Goal: Task Accomplishment & Management: Complete application form

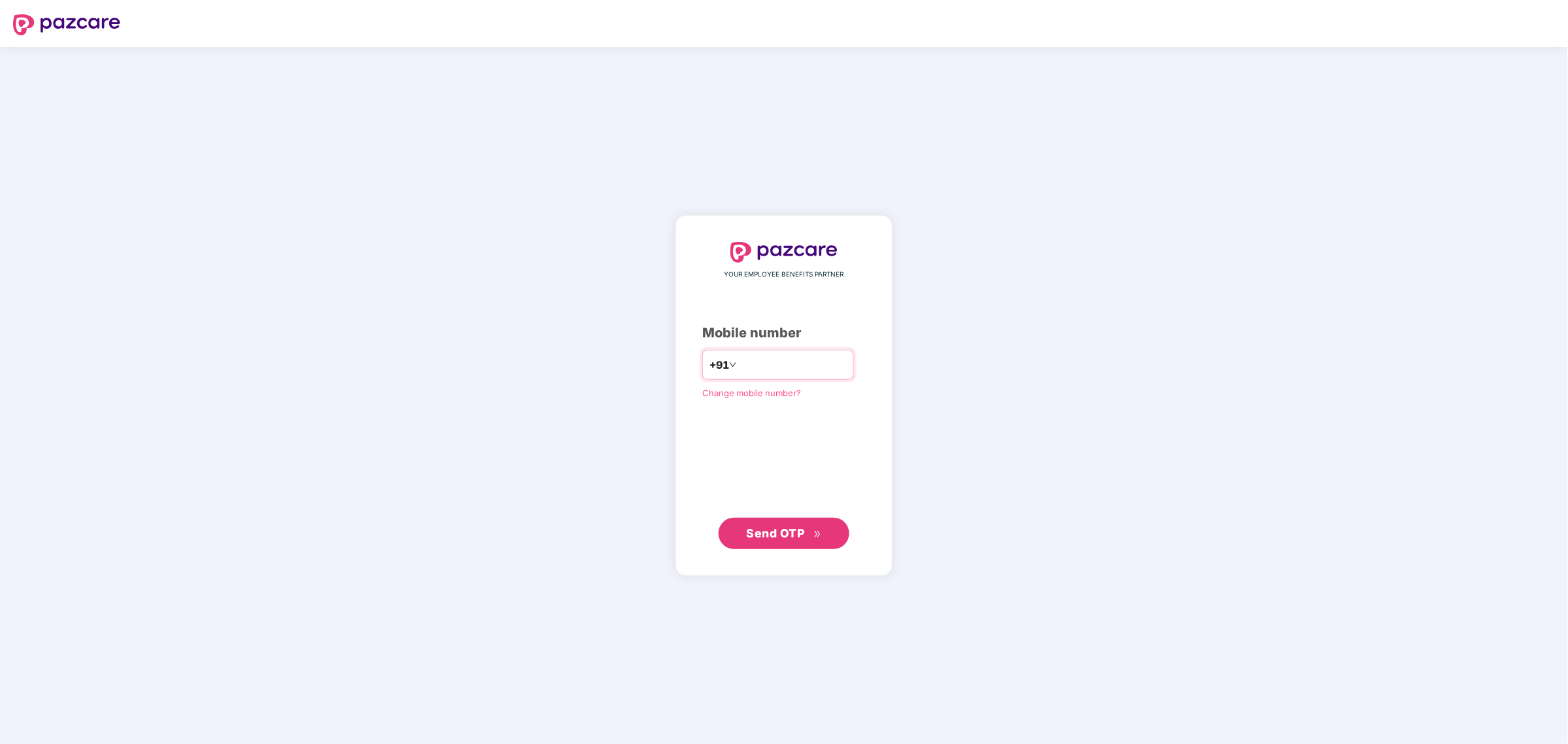
click at [743, 358] on input "number" at bounding box center [793, 365] width 107 height 21
click at [710, 359] on span "+91" at bounding box center [719, 364] width 19 height 16
type input "*"
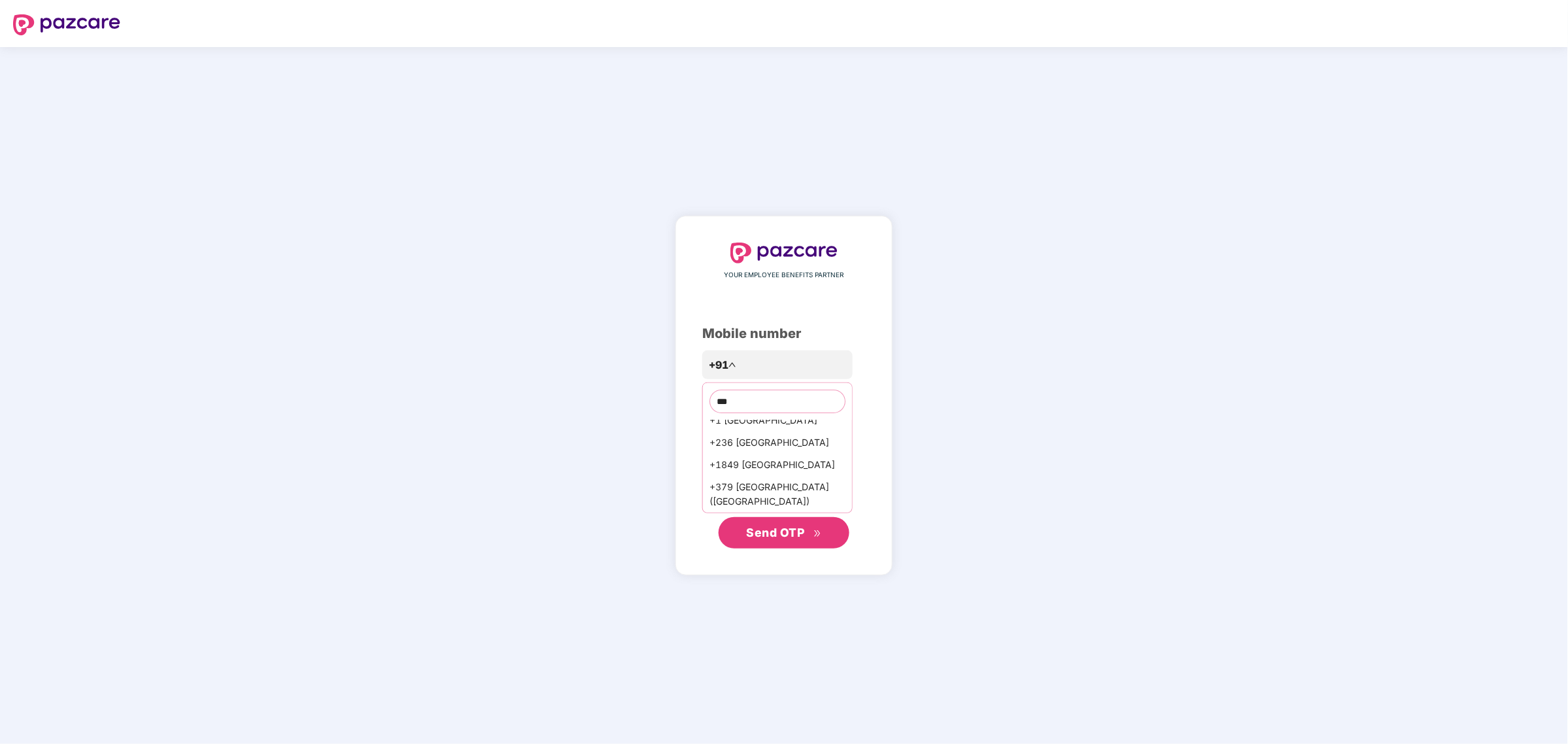
scroll to position [18, 0]
type input "***"
click at [759, 432] on div "+1 [GEOGRAPHIC_DATA]" at bounding box center [777, 434] width 149 height 22
click at [782, 360] on input "number" at bounding box center [786, 365] width 107 height 21
type input "**********"
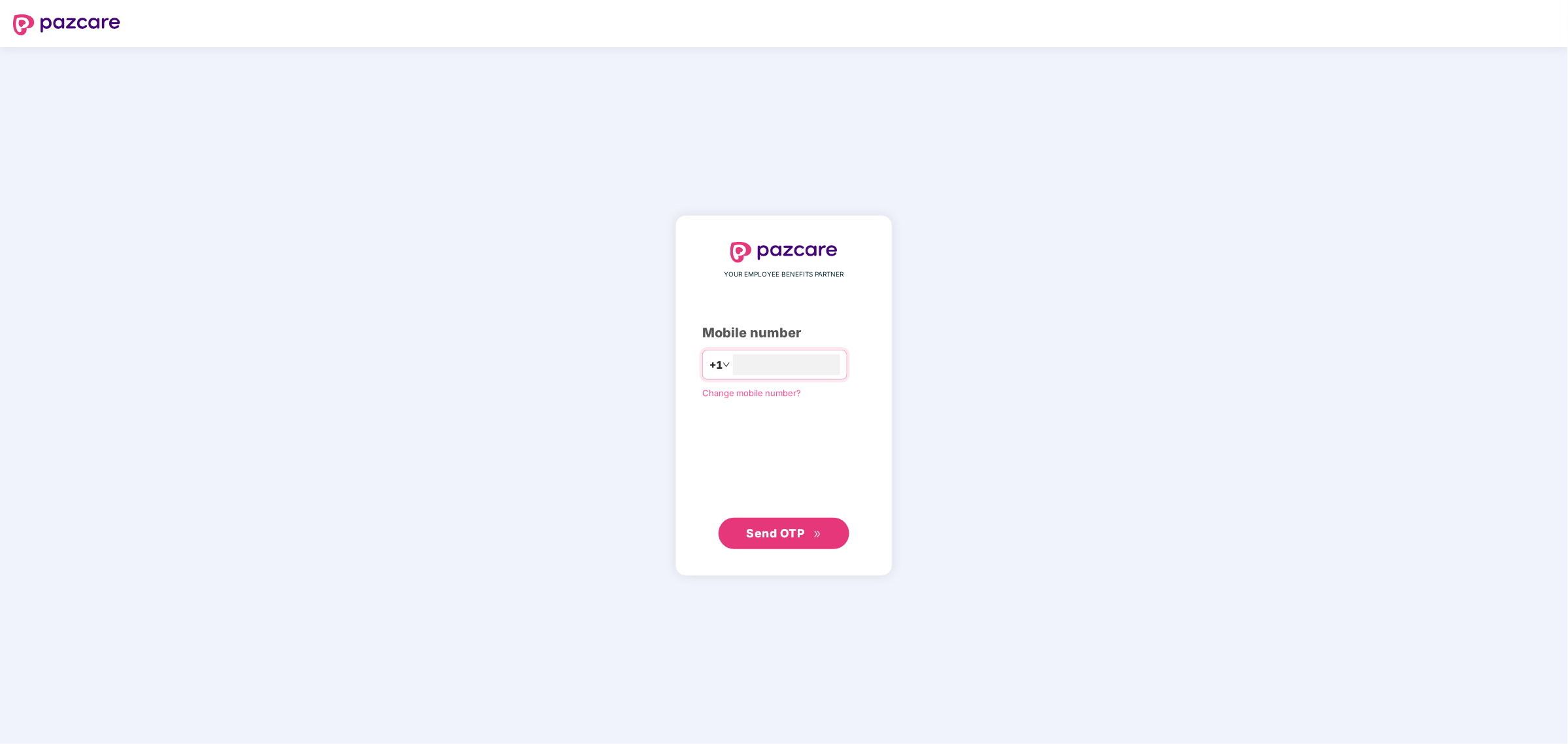
click at [767, 533] on span "Send OTP" at bounding box center [775, 533] width 58 height 13
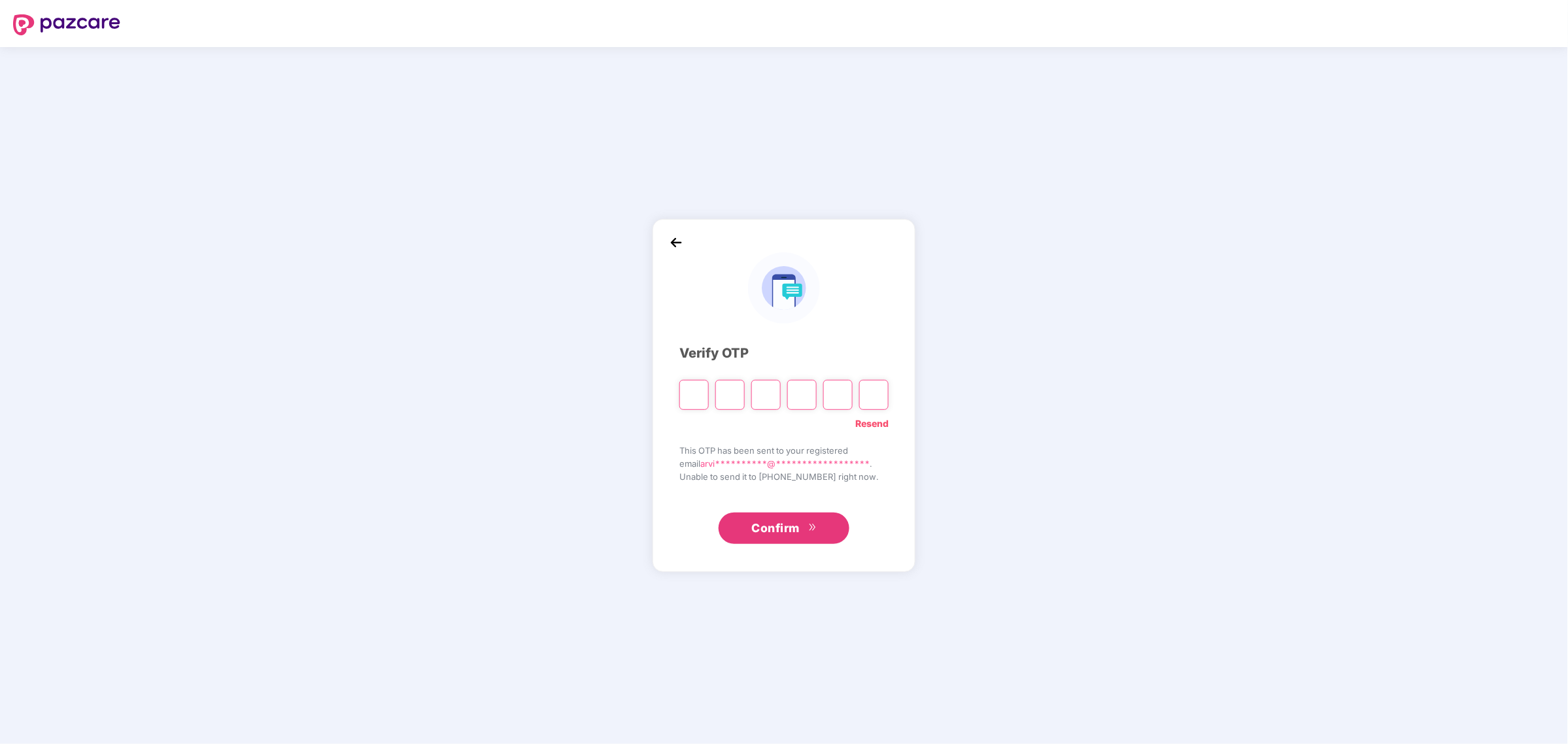
type input "*"
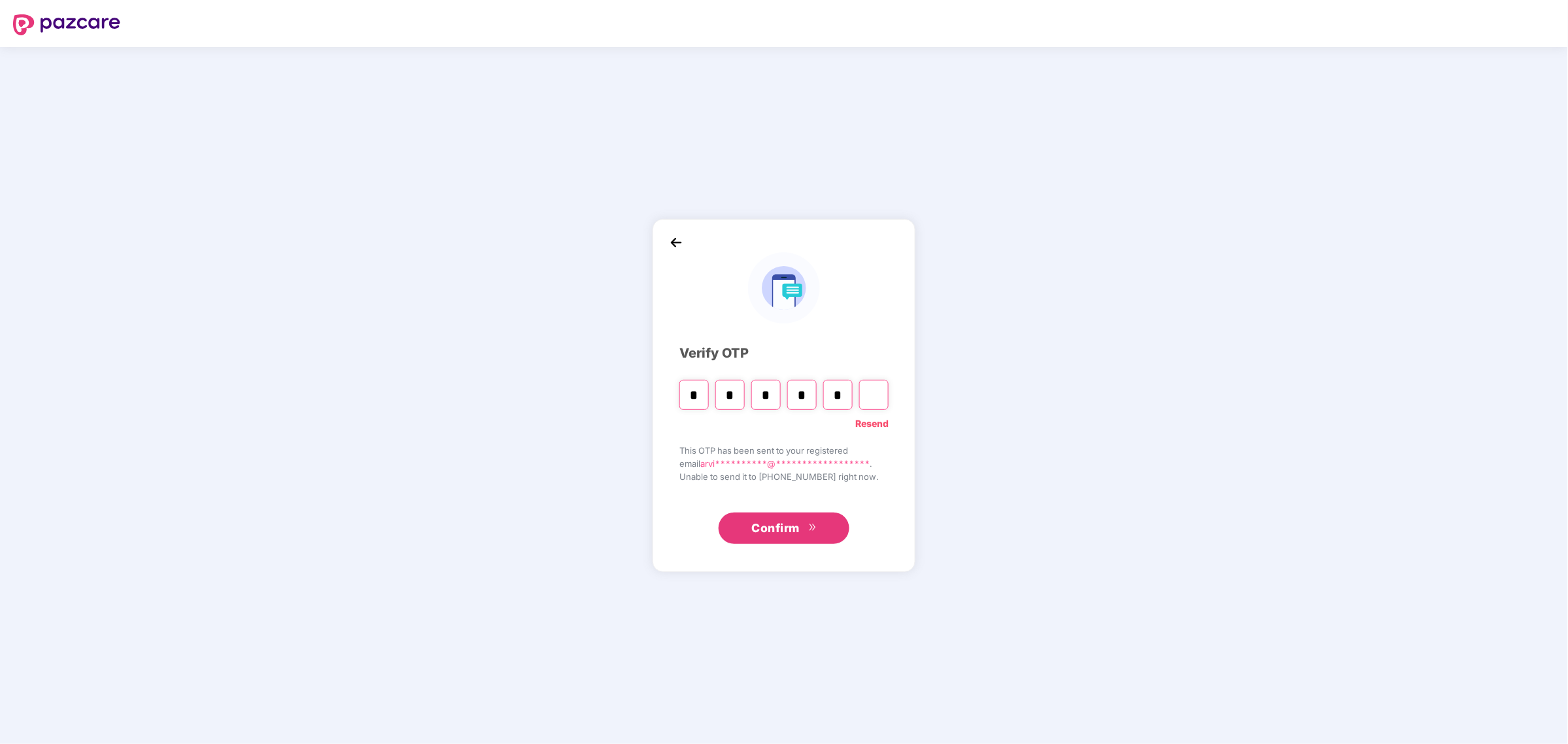
type input "*"
